Goal: Task Accomplishment & Management: Use online tool/utility

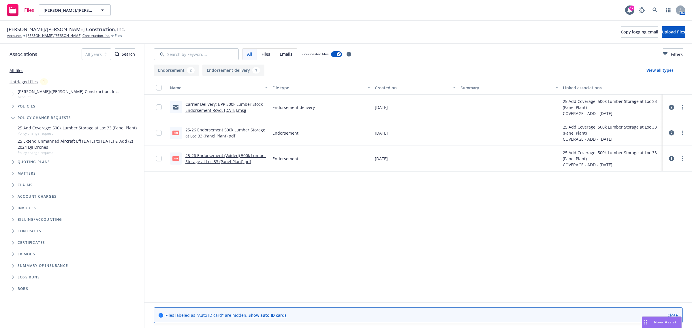
click at [665, 322] on span "Nova Assist" at bounding box center [665, 322] width 23 height 5
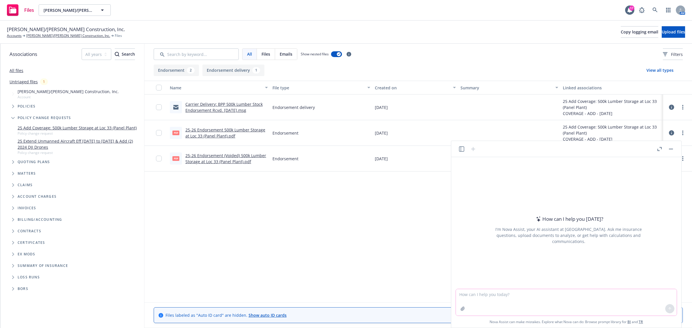
click at [550, 301] on textarea at bounding box center [566, 302] width 221 height 27
type textarea "w"
click at [613, 300] on textarea "revise this email and mention that based on the endorsements received" at bounding box center [566, 302] width 221 height 27
paste textarea "Hi Colleen, Thank you again for your time on this one! Just following up here t…"
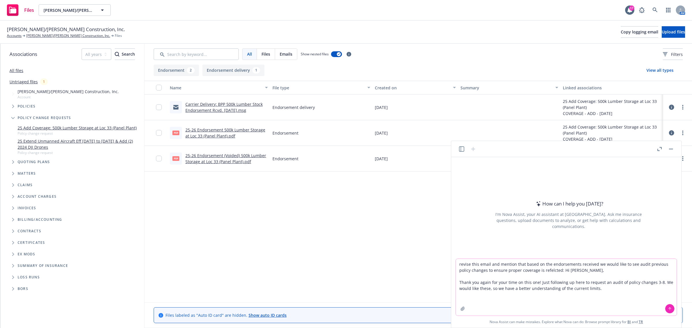
click at [545, 269] on textarea "revise this email and mention that based on the endorsements received we would …" at bounding box center [566, 287] width 221 height 57
click at [552, 270] on textarea "revise this email and mention that based on the endorsements received we would …" at bounding box center [566, 287] width 221 height 57
type textarea "revise this email and mention that based on the endorsements received we would …"
click at [668, 307] on icon at bounding box center [669, 309] width 4 height 4
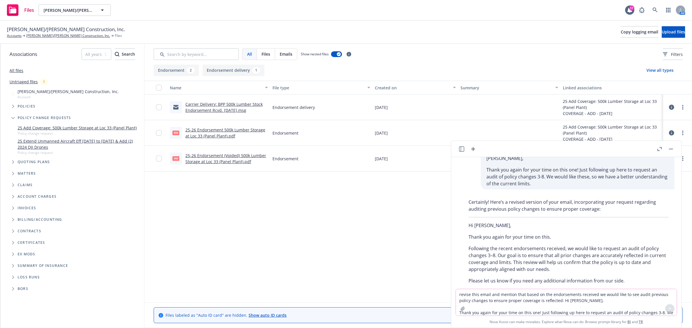
scroll to position [64, 0]
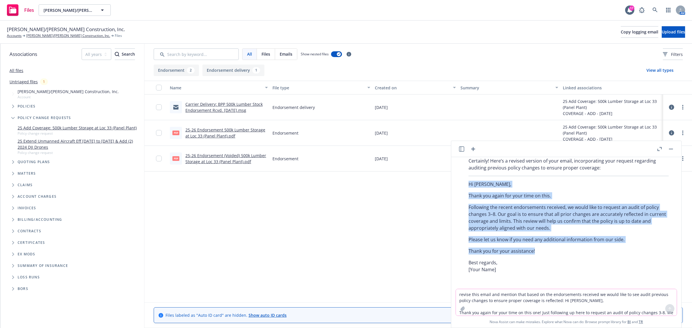
drag, startPoint x: 467, startPoint y: 187, endPoint x: 537, endPoint y: 253, distance: 96.2
click at [537, 253] on div "Certainly! Here’s a revised version of your email, incorporating your request r…" at bounding box center [569, 215] width 212 height 120
copy div "Hi Colleen, Thank you again for your time on this. Following the recent endorse…"
click at [672, 150] on button "button" at bounding box center [670, 149] width 7 height 7
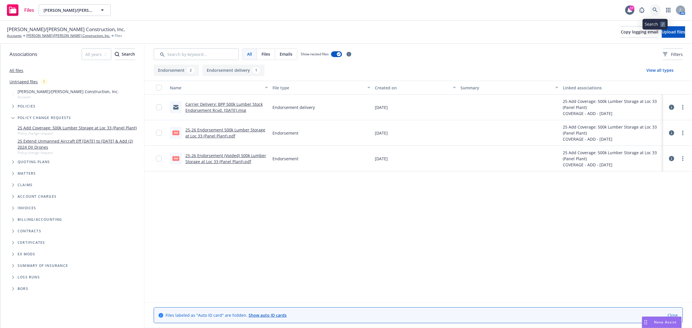
click at [651, 13] on link at bounding box center [655, 10] width 12 height 12
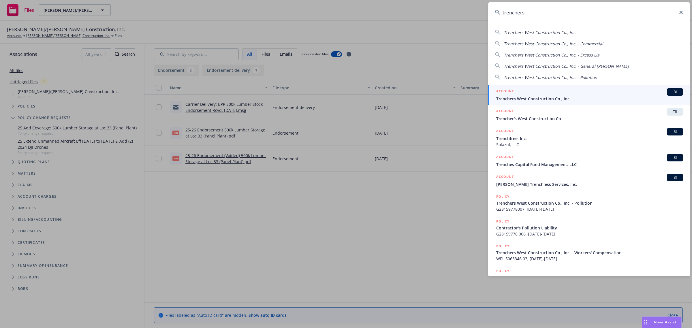
type input "trenchers"
click at [531, 92] on div "ACCOUNT BI" at bounding box center [589, 91] width 187 height 7
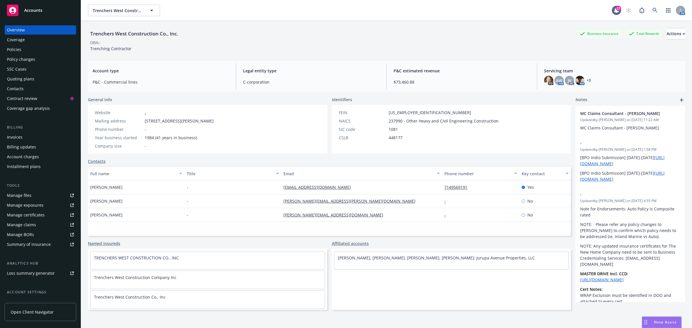
click at [16, 80] on div "Quoting plans" at bounding box center [20, 78] width 27 height 9
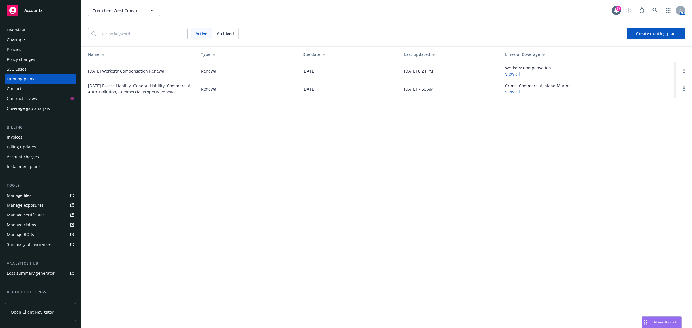
click at [117, 86] on link "[DATE] Excess Liability, General Liability, Commercial Auto, Pollution, Commerc…" at bounding box center [140, 89] width 104 height 12
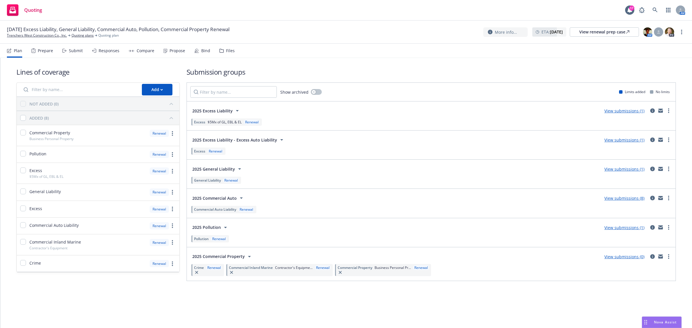
click at [624, 203] on div "2025 Commercial Auto View submissions (8)" at bounding box center [431, 198] width 482 height 12
click at [630, 199] on link "View submissions (8)" at bounding box center [624, 197] width 40 height 5
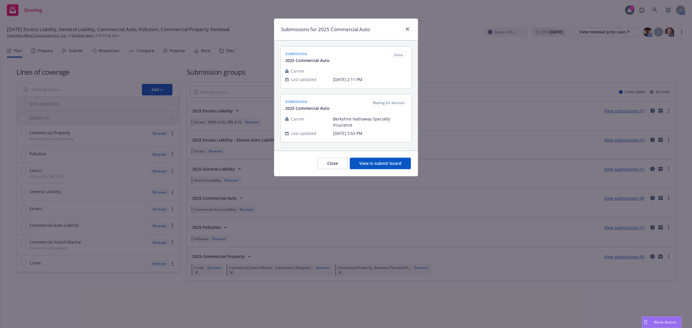
click at [353, 165] on button "View in submit board" at bounding box center [380, 164] width 61 height 12
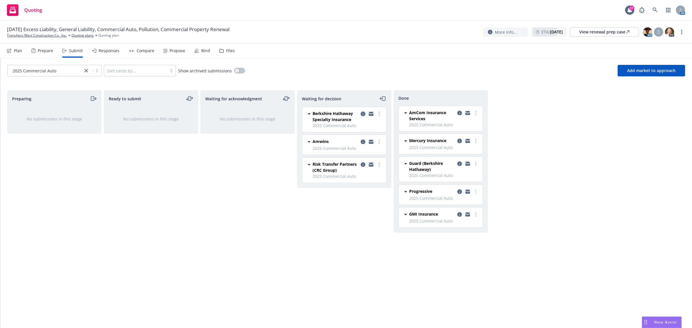
click at [361, 114] on icon "copy logging email" at bounding box center [363, 114] width 5 height 5
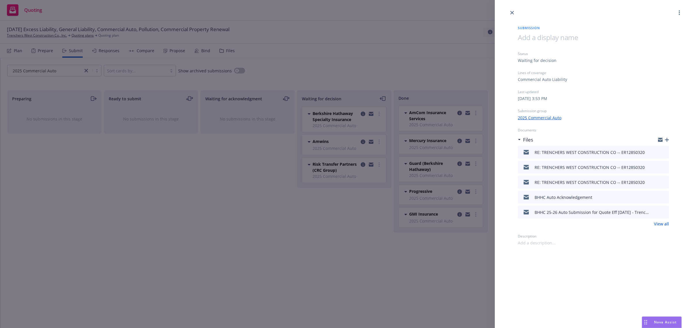
click at [661, 142] on icon "button" at bounding box center [660, 139] width 5 height 5
click at [316, 233] on div "Submission Status Waiting for decision Lines of coverage Commercial Auto Liabil…" at bounding box center [346, 164] width 692 height 328
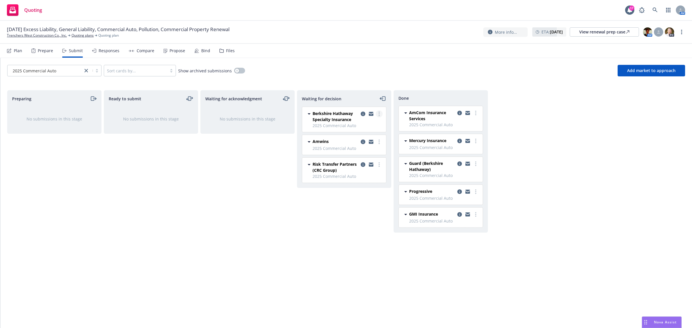
click at [380, 114] on link "more" at bounding box center [378, 113] width 7 height 7
click at [348, 150] on span "Add accepted decision" at bounding box center [353, 148] width 58 height 5
select select "12"
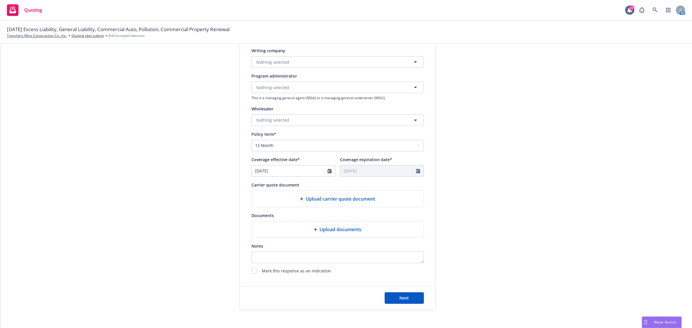
scroll to position [144, 0]
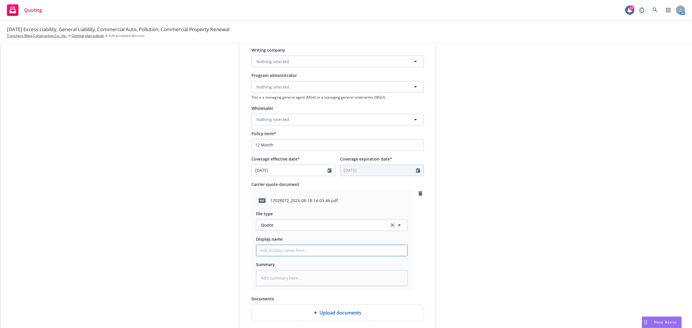
click at [267, 252] on input "Display name" at bounding box center [331, 250] width 151 height 11
type textarea "x"
type input "2"
type textarea "x"
type input "25"
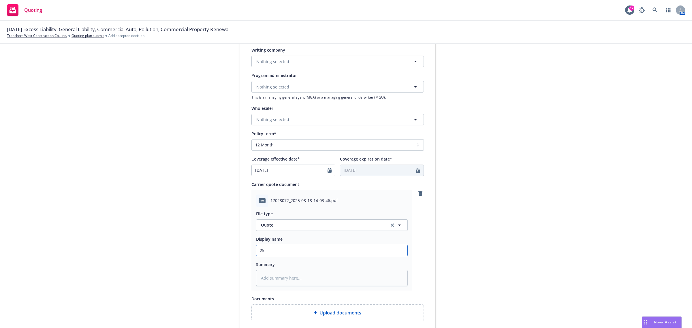
type textarea "x"
type input "25-"
type textarea "x"
type input "25-2"
type textarea "x"
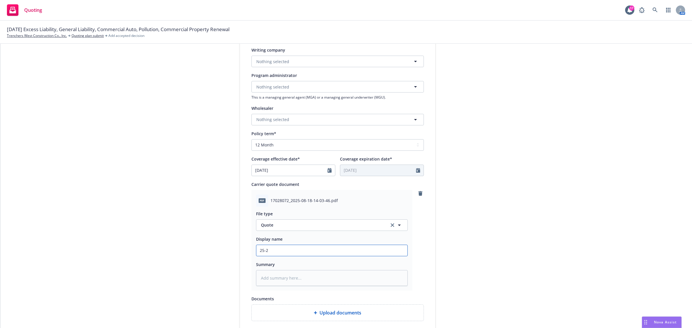
type input "25-26"
type textarea "x"
type input "25-26"
type textarea "x"
type input "25-26 A"
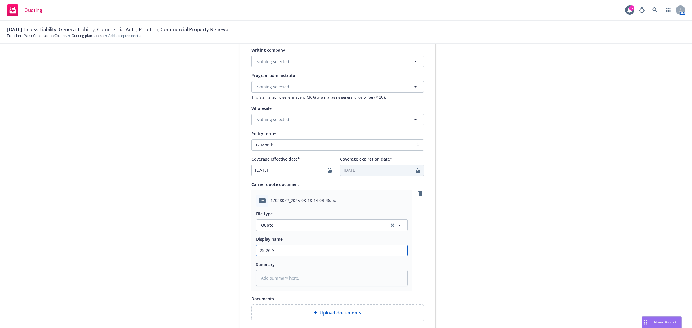
type textarea "x"
type input "25-26 Au"
type textarea "x"
type input "25-26 Aut"
type textarea "x"
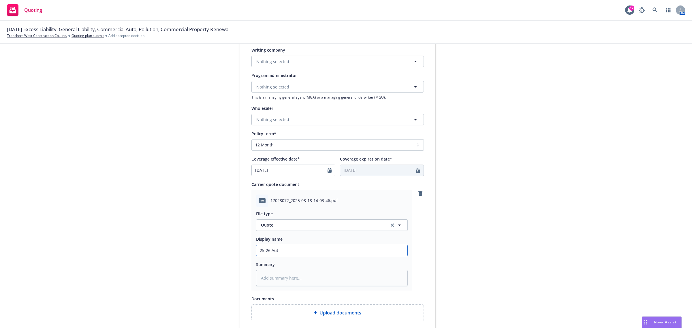
type input "25-26 Auto"
type textarea "x"
type input "25-26 Auto"
type textarea "x"
type input "25-26 Auto Q"
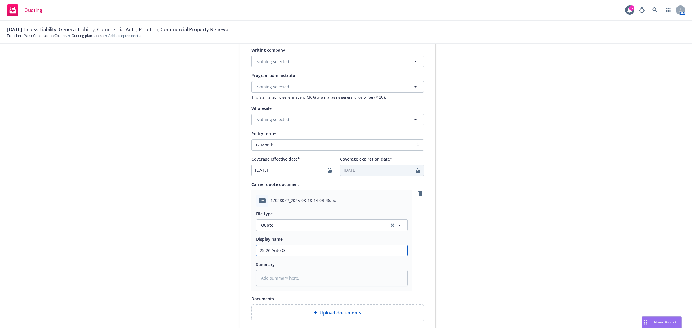
type textarea "x"
type input "25-26 Auto Qu"
type textarea "x"
type input "25-26 Auto Quo"
type textarea "x"
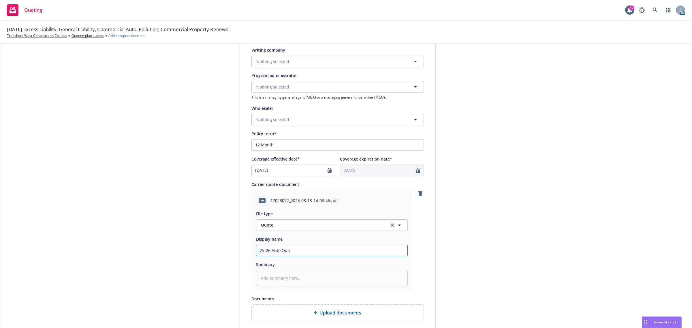
type input "25-26 Auto Quot"
type textarea "x"
type input "25-26 Auto Quote"
type textarea "x"
type input "25-26 Auto Quote"
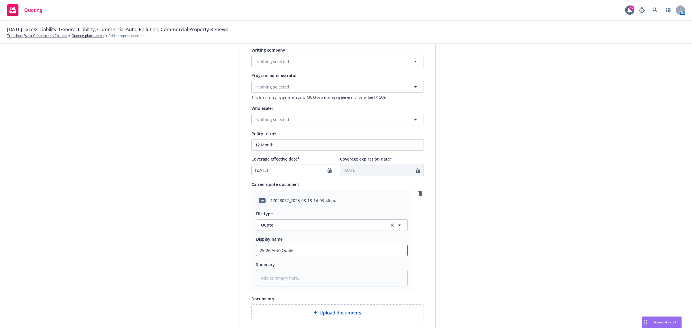
type textarea "x"
type input "25-26 Auto Quote B"
type textarea "x"
type input "25-26 Auto Quote BH"
type textarea "x"
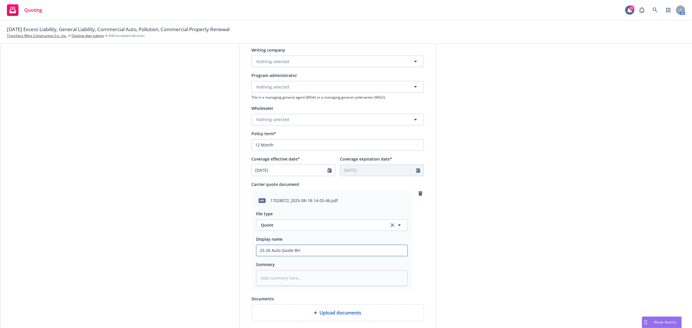
type input "25-26 Auto Quote BHH"
type textarea "x"
type input "25-26 Auto Quote BHHC"
type textarea "x"
type input "25-26 Auto Quote BHHC_"
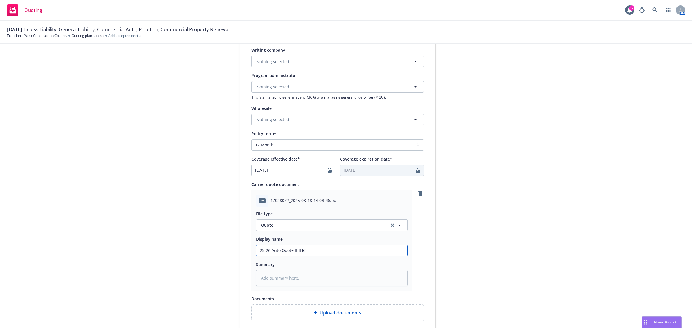
type textarea "x"
type input "25-26 Auto Quote BHHC_T"
type textarea "x"
type input "25-26 Auto Quote BHHC_Tr"
type textarea "x"
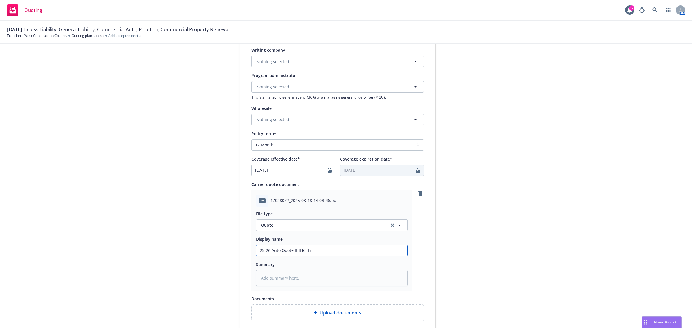
type input "25-26 Auto Quote BHHC_Tre"
type textarea "x"
type input "25-26 Auto Quote BHHC_Tren"
type textarea "x"
type input "25-26 Auto Quote BHHC_Trenc"
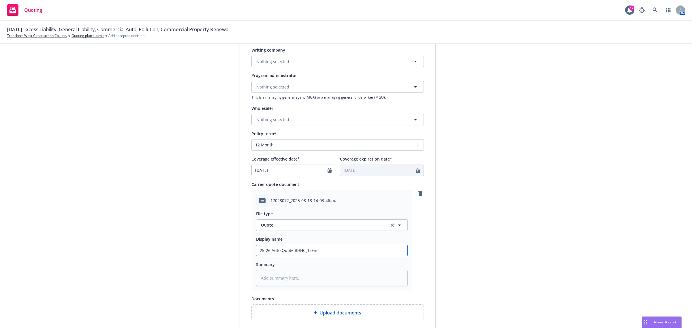
type textarea "x"
type input "25-26 Auto Quote BHHC_Trench"
type textarea "x"
type input "25-26 Auto Quote BHHC_Trenche"
type textarea "x"
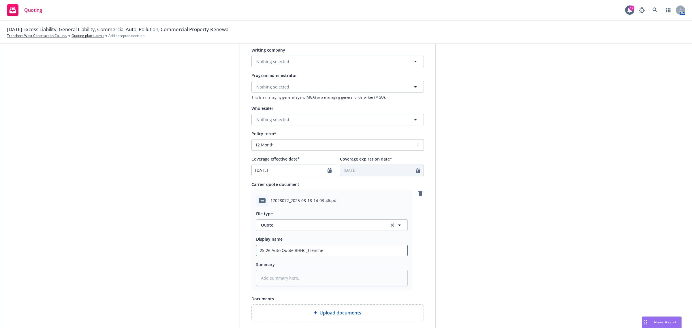
type input "25-26 Auto Quote BHHC_Trencher"
type textarea "x"
type input "25-26 Auto Quote BHHC_Trenchers"
type textarea "x"
type input "25-26 Auto Quote BHHC_Trenchers"
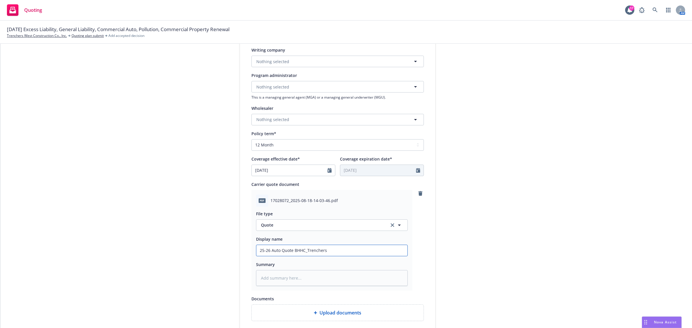
type textarea "x"
type input "25-26 Auto Quote BHHC_Trenchers W"
type textarea "x"
type input "25-26 Auto Quote BHHC_Trenchers We"
type textarea "x"
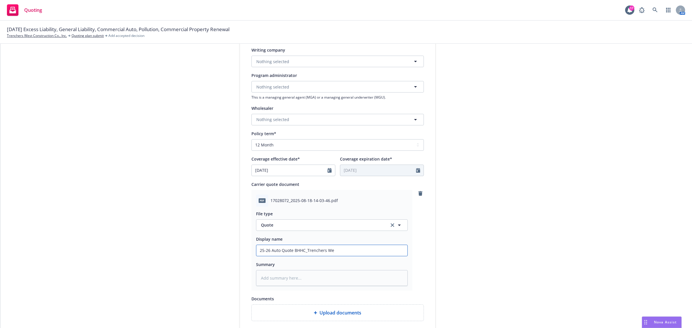
type input "25-26 Auto Quote BHHC_Trenchers [PERSON_NAME]"
type textarea "x"
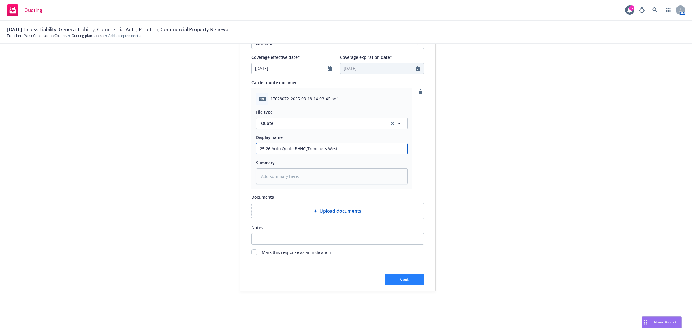
type input "25-26 Auto Quote BHHC_Trenchers West"
click at [393, 278] on button "Next" at bounding box center [403, 280] width 39 height 12
type textarea "x"
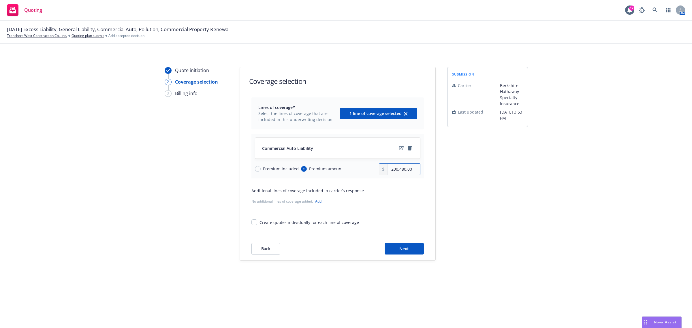
click at [403, 169] on input "200,480.00" at bounding box center [404, 169] width 32 height 11
type input "389,726.00"
click at [490, 201] on div "submission Carrier Berkshire Hathaway Specialty Insurance Last updated [DATE] 3…" at bounding box center [487, 164] width 81 height 194
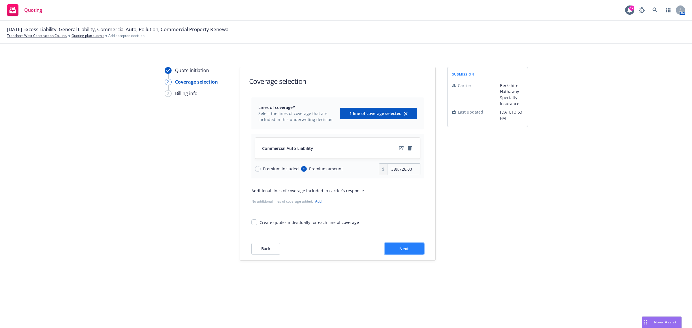
click at [401, 250] on span "Next" at bounding box center [404, 248] width 10 height 5
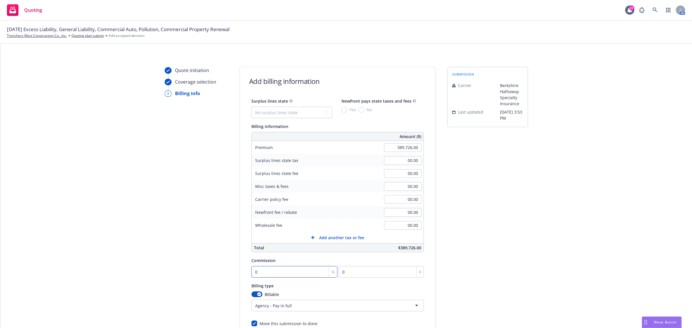
click at [290, 267] on input "0" at bounding box center [294, 272] width 86 height 12
type input "1"
type input "3897.26"
type input "10"
type input "38972.6"
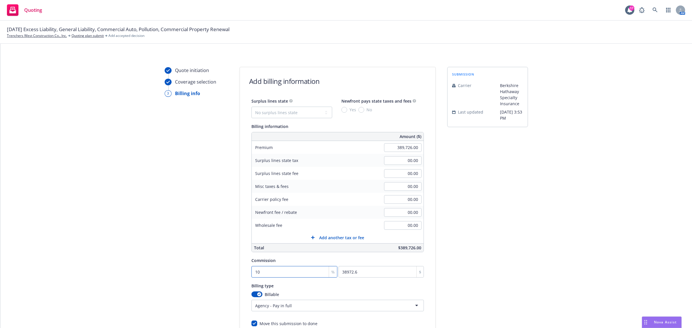
type input "10"
click at [58, 270] on div "Quote initiation Coverage selection 3 Billing info Add billing information Surp…" at bounding box center [345, 214] width 677 height 295
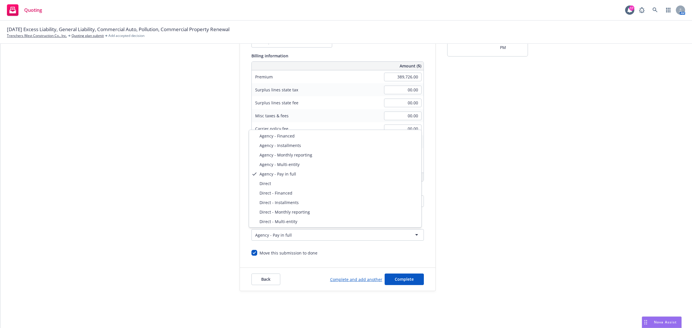
click at [320, 230] on html "Quoting 17 AM [DATE] Excess Liability, General Liability, Commercial Auto, Poll…" at bounding box center [346, 164] width 692 height 328
select select "DIRECT"
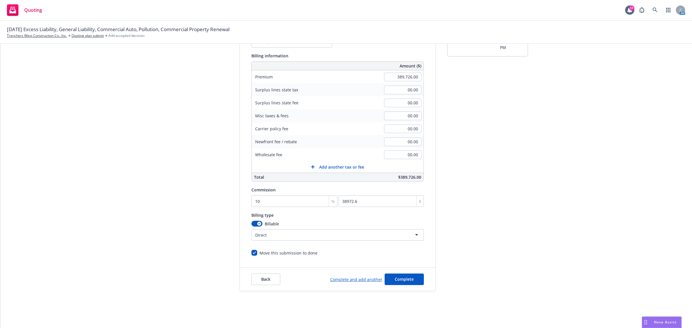
click at [177, 203] on div "Quote initiation Coverage selection 3 Billing info" at bounding box center [196, 143] width 63 height 295
click at [395, 278] on span "Complete" at bounding box center [404, 278] width 19 height 5
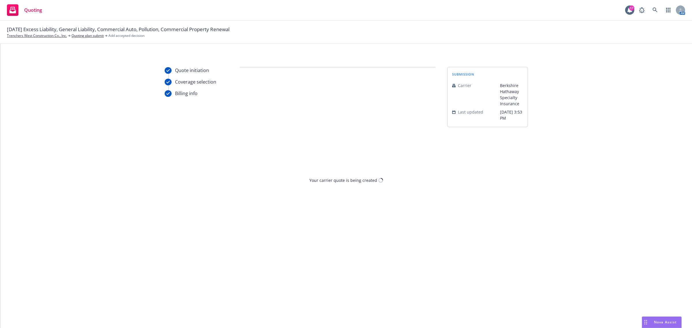
scroll to position [0, 0]
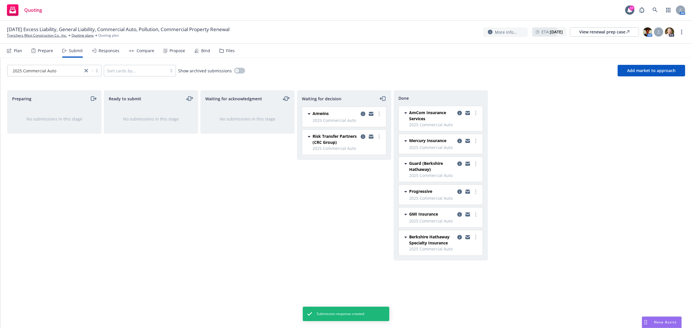
click at [112, 53] on div "Responses" at bounding box center [105, 51] width 27 height 14
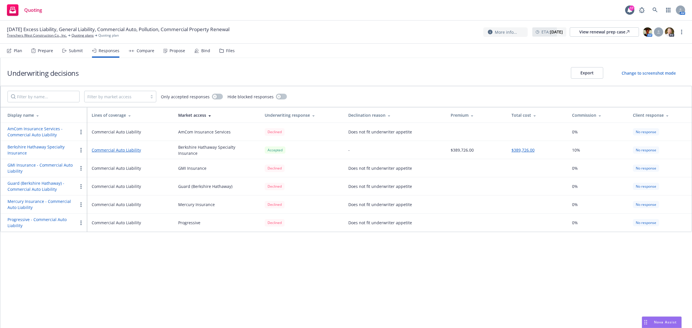
click at [139, 54] on div "Compare" at bounding box center [142, 51] width 26 height 14
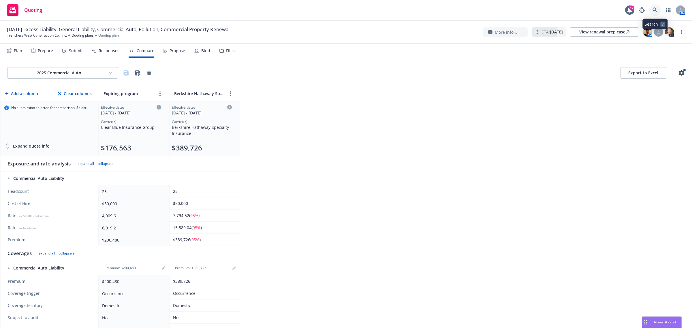
click at [655, 9] on icon at bounding box center [654, 9] width 5 height 5
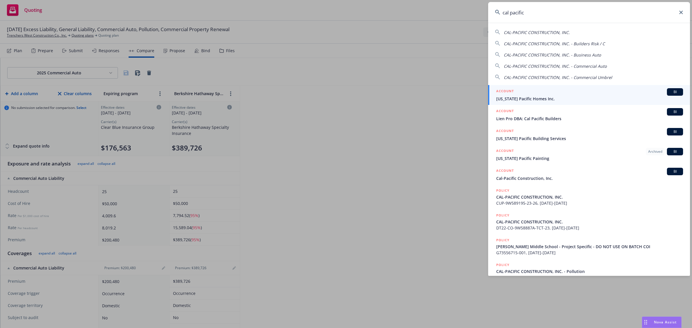
type input "cal pacific"
click at [531, 95] on div "ACCOUNT BI" at bounding box center [589, 91] width 187 height 7
